Goal: Task Accomplishment & Management: Manage account settings

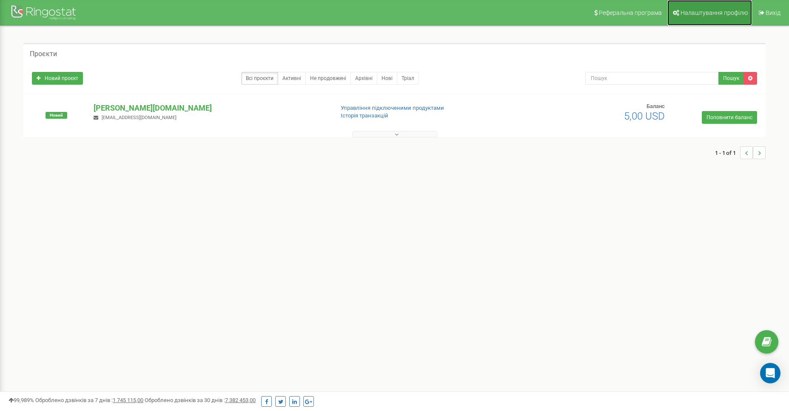
click at [695, 9] on span "Налаштування профілю" at bounding box center [713, 12] width 67 height 7
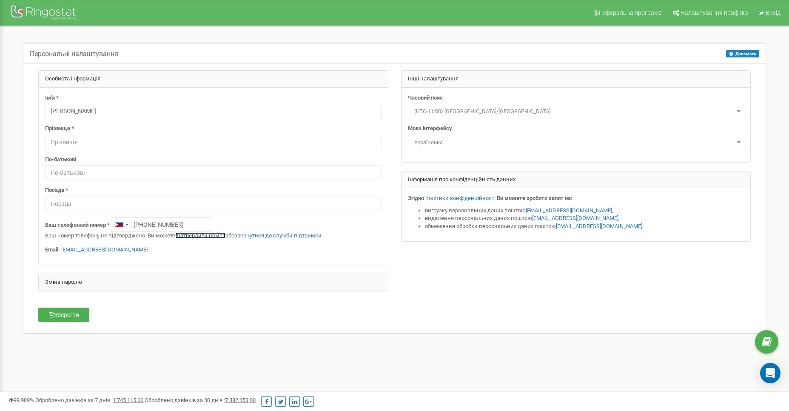
click at [194, 234] on link "підтвердити номер" at bounding box center [200, 235] width 50 height 6
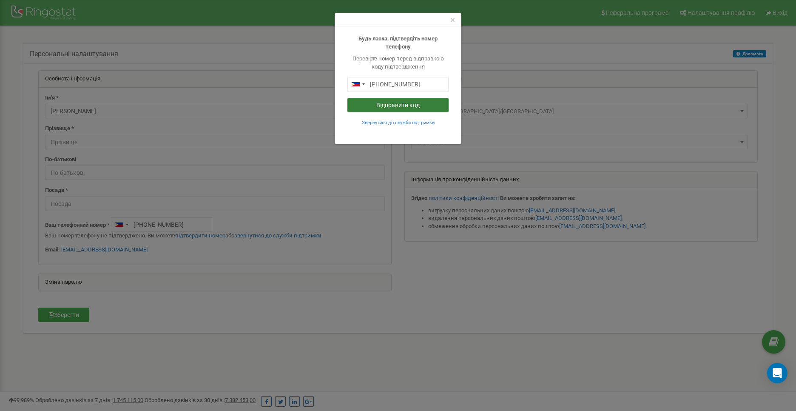
click at [395, 105] on button "Відправити код" at bounding box center [397, 105] width 101 height 14
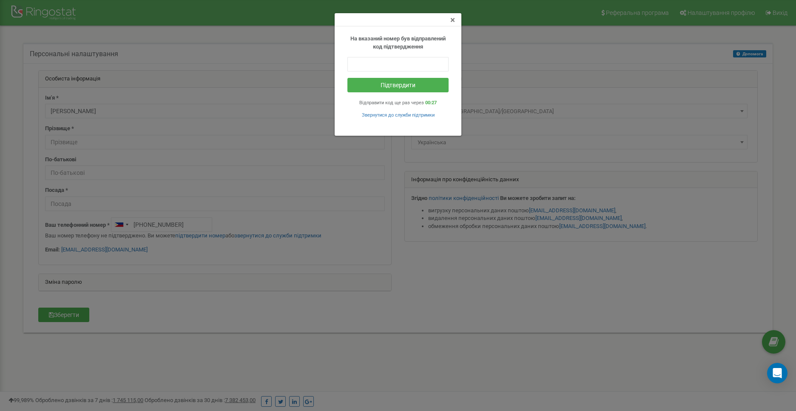
click at [453, 21] on span "×" at bounding box center [452, 20] width 5 height 10
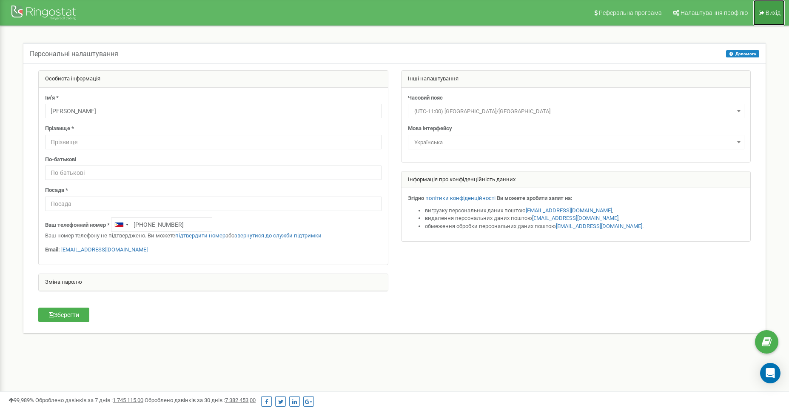
click at [769, 15] on span "Вихід" at bounding box center [773, 12] width 15 height 7
